Goal: Information Seeking & Learning: Learn about a topic

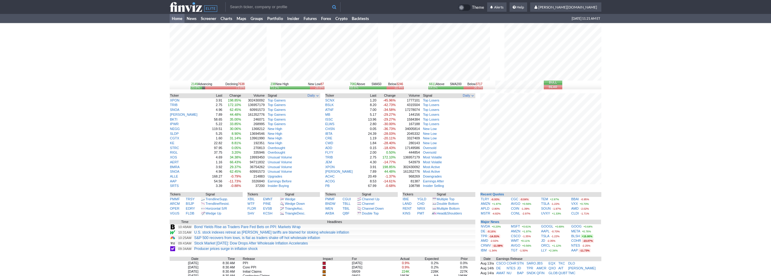
click at [296, 5] on input "text" at bounding box center [282, 7] width 115 height 10
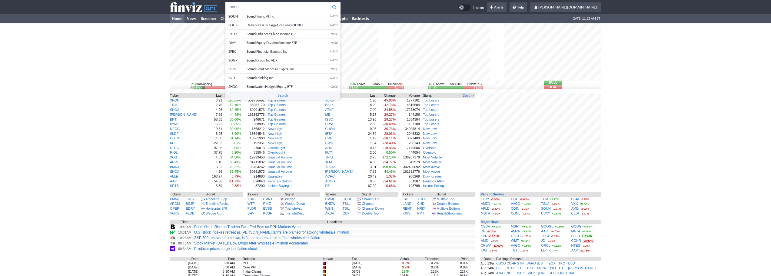
type input "soun"
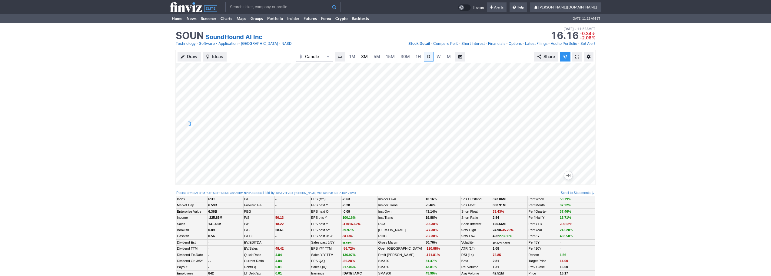
click at [365, 54] on span "3M" at bounding box center [364, 56] width 7 height 5
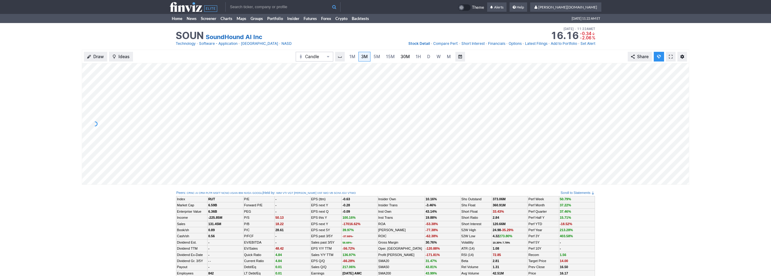
click at [400, 61] on link "30M" at bounding box center [405, 57] width 15 height 10
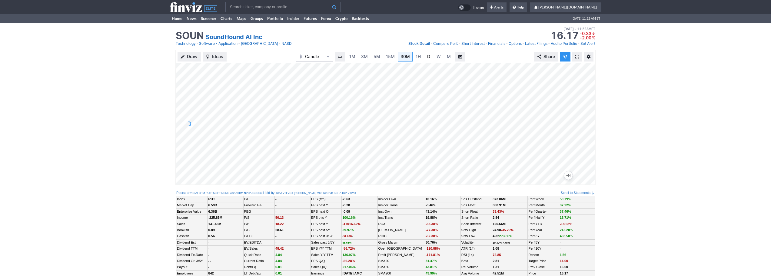
click at [428, 55] on span "D" at bounding box center [428, 56] width 3 height 5
click at [579, 57] on span at bounding box center [577, 56] width 4 height 5
click at [361, 58] on span "3M" at bounding box center [364, 56] width 7 height 5
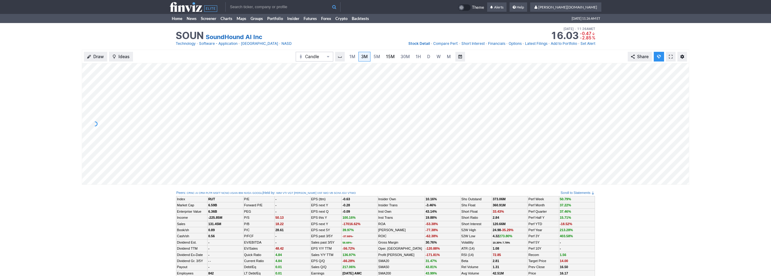
click at [394, 60] on link "15M" at bounding box center [390, 57] width 14 height 10
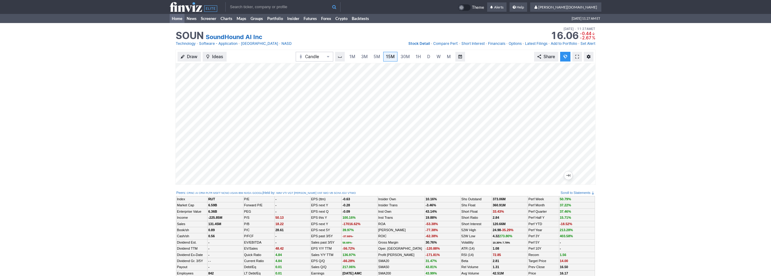
drag, startPoint x: 173, startPoint y: 17, endPoint x: 184, endPoint y: 17, distance: 10.6
click at [173, 17] on link "Home" at bounding box center [177, 18] width 15 height 9
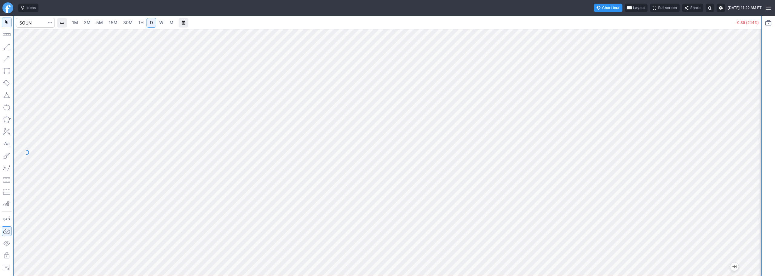
drag, startPoint x: 758, startPoint y: 112, endPoint x: 750, endPoint y: 177, distance: 65.0
click at [760, 202] on div at bounding box center [755, 150] width 13 height 231
drag, startPoint x: 754, startPoint y: 124, endPoint x: 749, endPoint y: 46, distance: 78.3
click at [749, 46] on div at bounding box center [755, 150] width 13 height 231
click at [91, 23] on span "3M" at bounding box center [87, 22] width 7 height 5
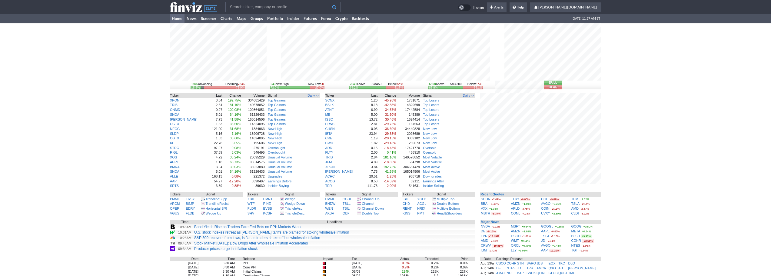
click at [632, 199] on div "1946 Advancing Declining 7846 18.8% 75.9% 243 New High New Low 90 73.0% 27.0% 7…" at bounding box center [385, 193] width 771 height 341
